Goal: Information Seeking & Learning: Learn about a topic

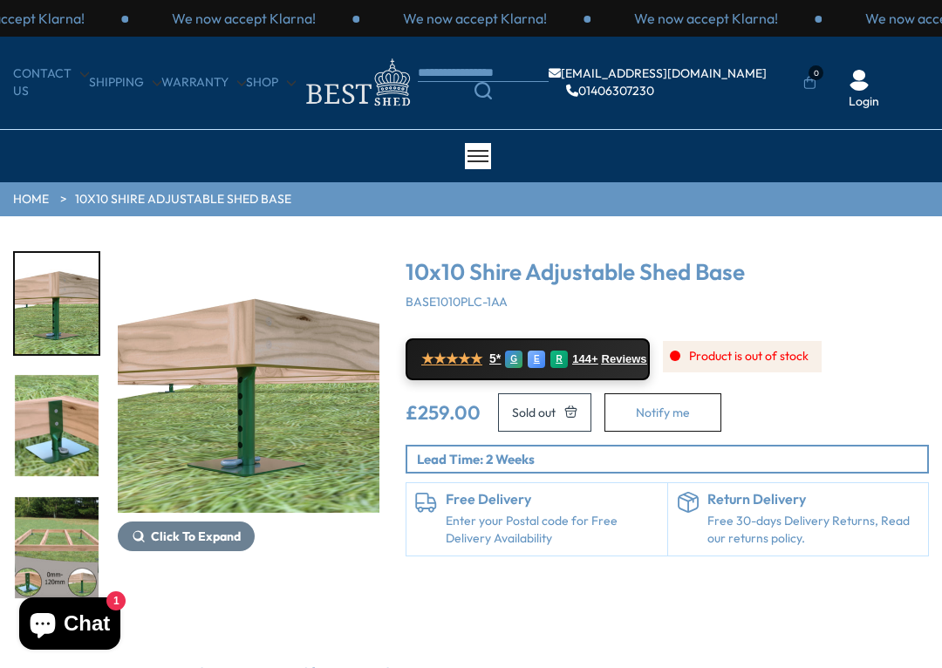
click at [302, 453] on img "1 / 5" at bounding box center [249, 382] width 262 height 262
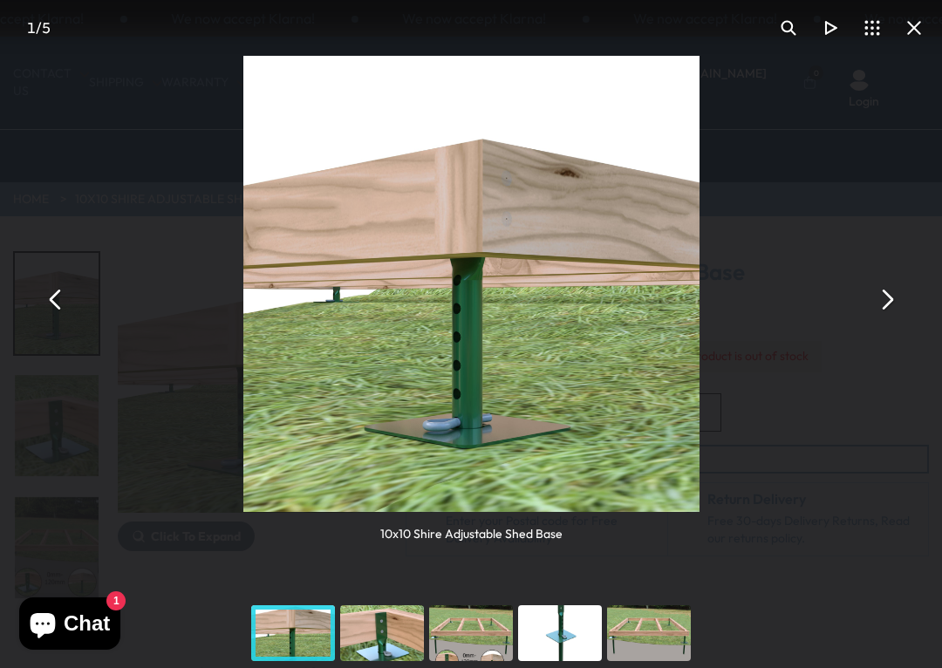
click at [885, 306] on button "You can close this modal content with the ESC key" at bounding box center [886, 299] width 42 height 42
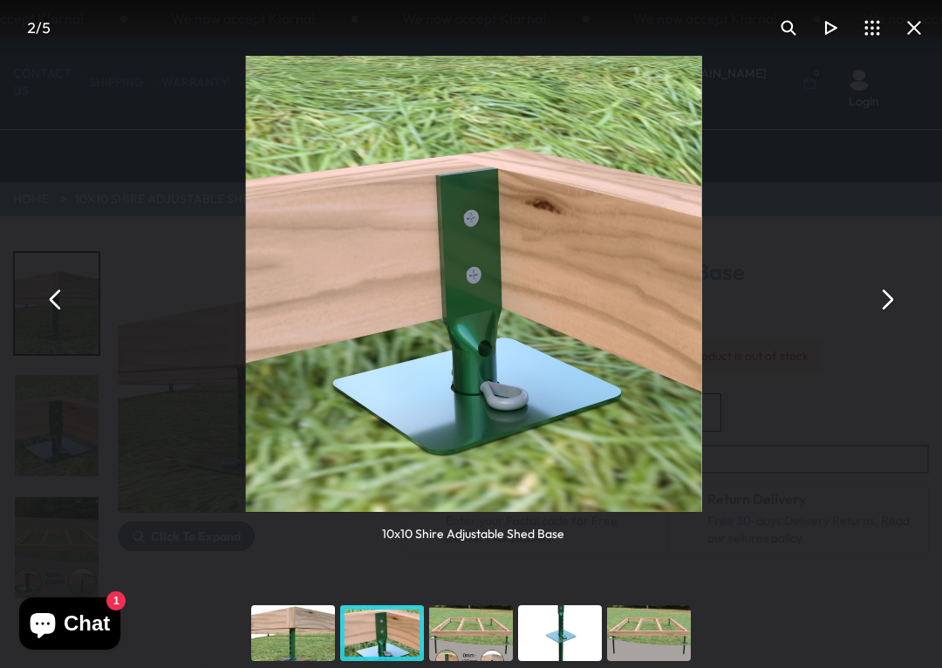
click at [887, 292] on button "You can close this modal content with the ESC key" at bounding box center [886, 299] width 42 height 42
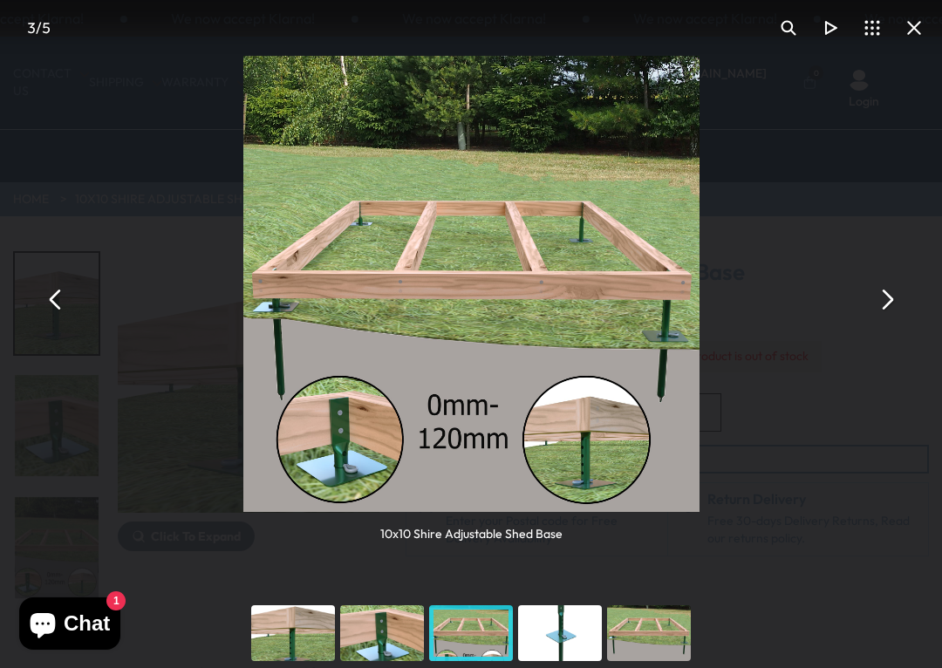
click at [890, 307] on button "You can close this modal content with the ESC key" at bounding box center [886, 299] width 42 height 42
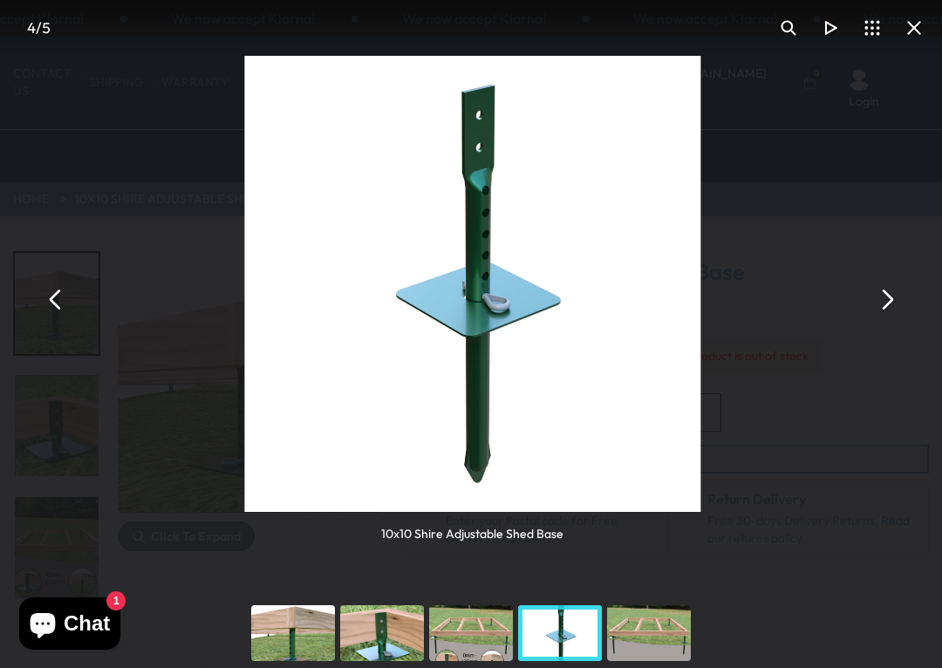
click at [892, 300] on button "You can close this modal content with the ESC key" at bounding box center [886, 299] width 42 height 42
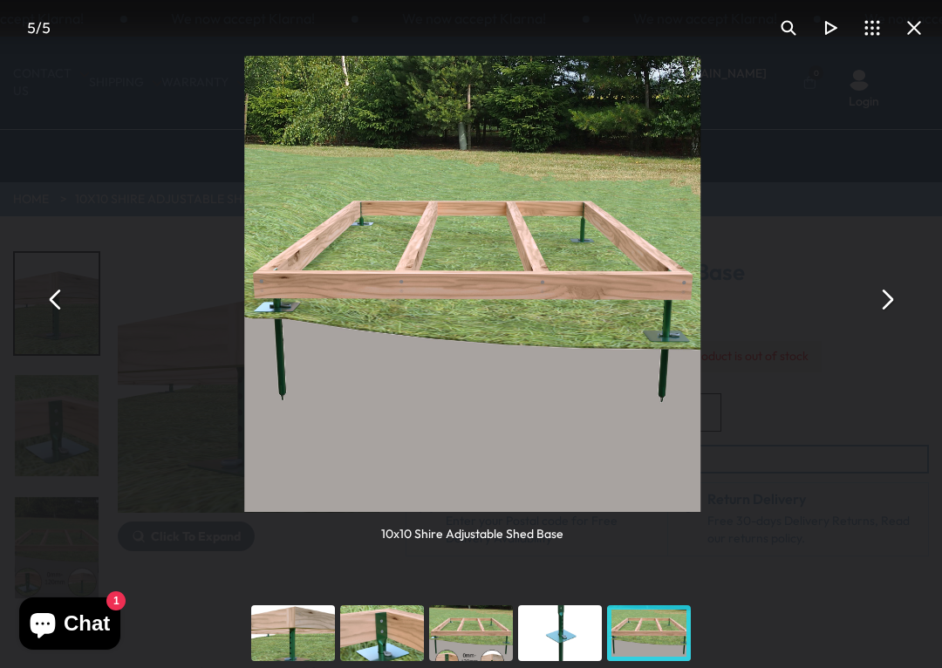
click at [877, 304] on button "You can close this modal content with the ESC key" at bounding box center [886, 299] width 42 height 42
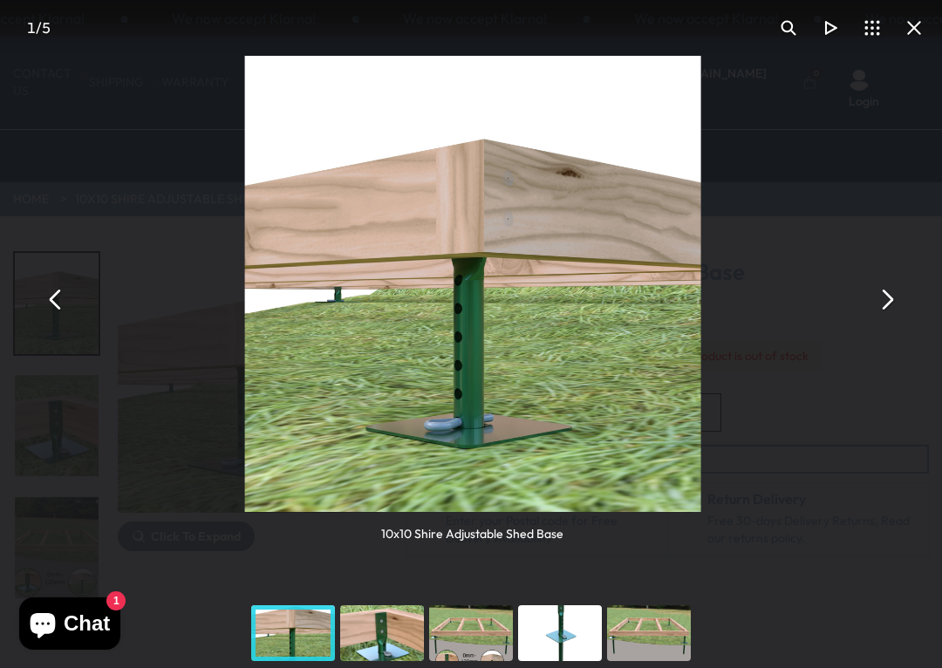
click at [875, 304] on button "You can close this modal content with the ESC key" at bounding box center [886, 299] width 42 height 42
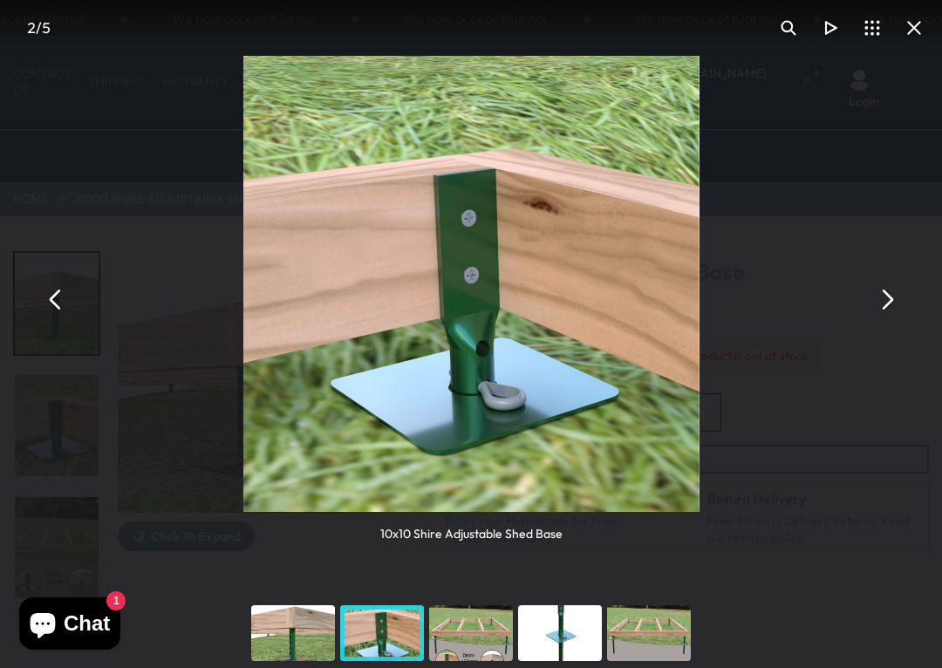
click at [916, 19] on button "You can close this modal content with the ESC key" at bounding box center [914, 28] width 42 height 42
